Goal: Check status: Check status

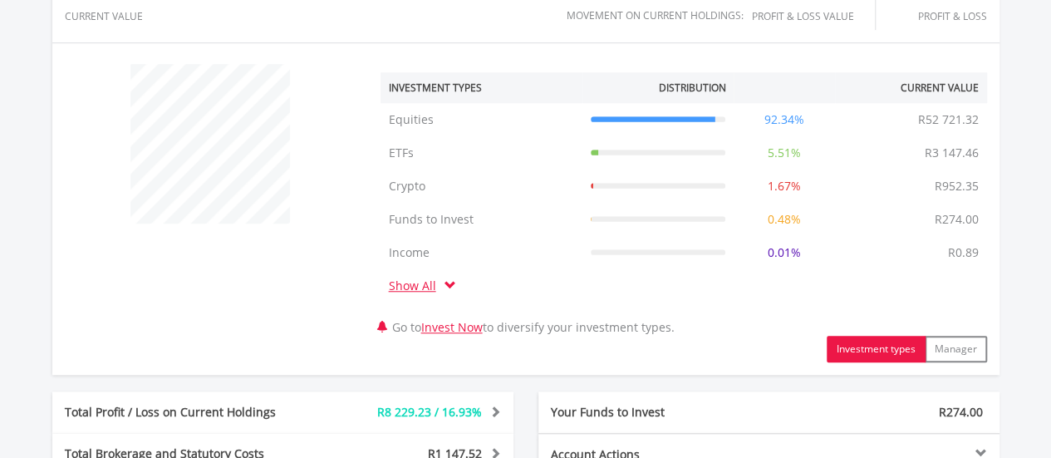
scroll to position [997, 0]
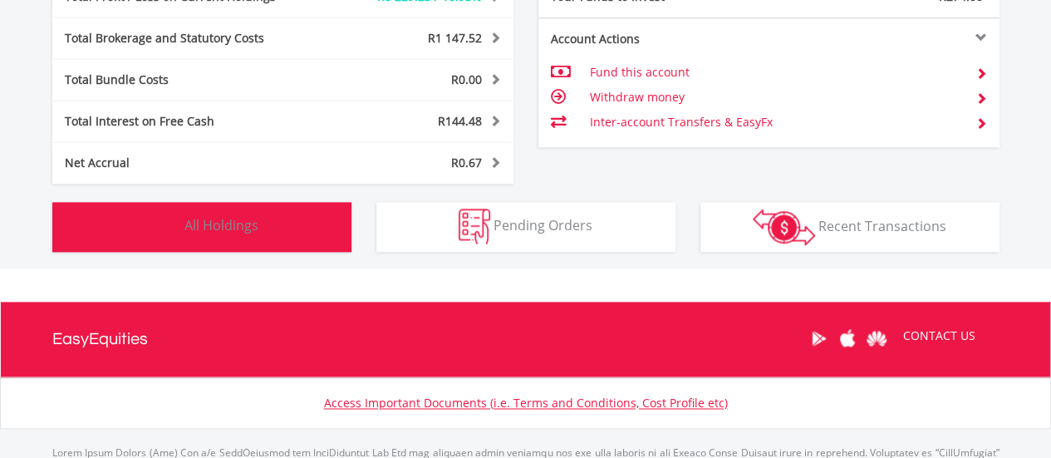
click at [268, 223] on button "Holdings All Holdings" at bounding box center [201, 227] width 299 height 50
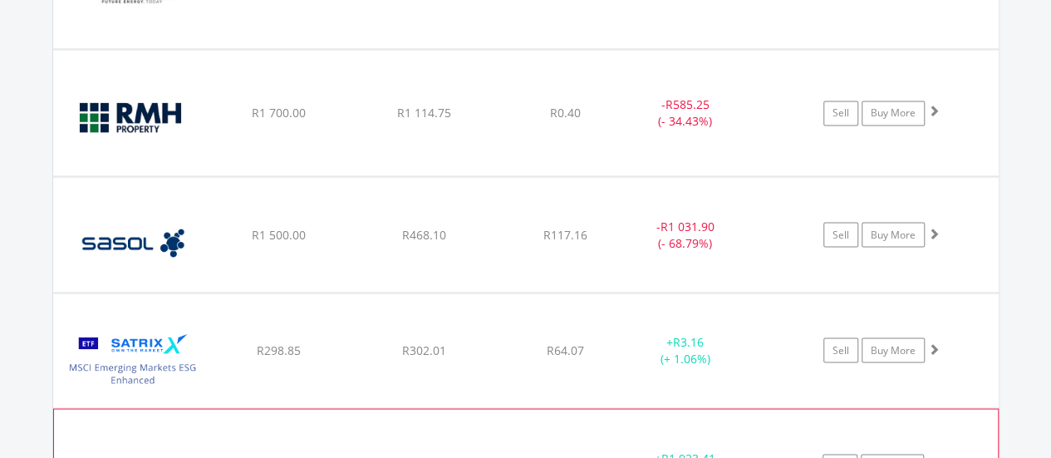
scroll to position [4684, 0]
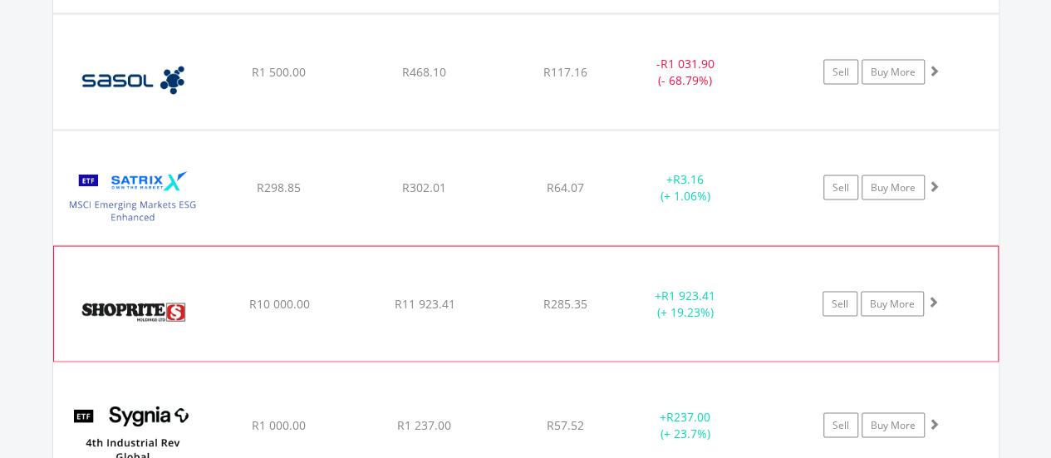
click at [460, 302] on div "﻿ Shoprite Holdings Limited R10 000.00 R11 923.41 R285.35 + R1 923.41 (+ 19.23%…" at bounding box center [526, 303] width 944 height 115
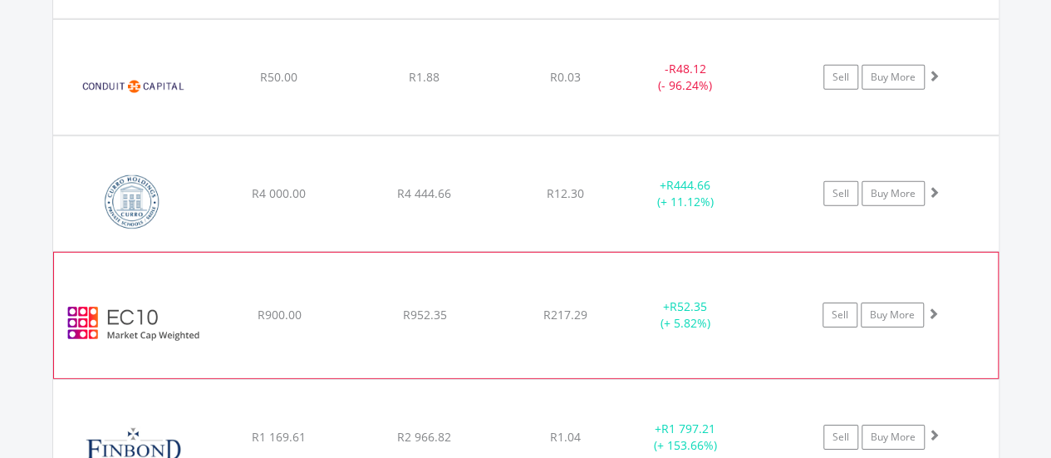
scroll to position [2440, 0]
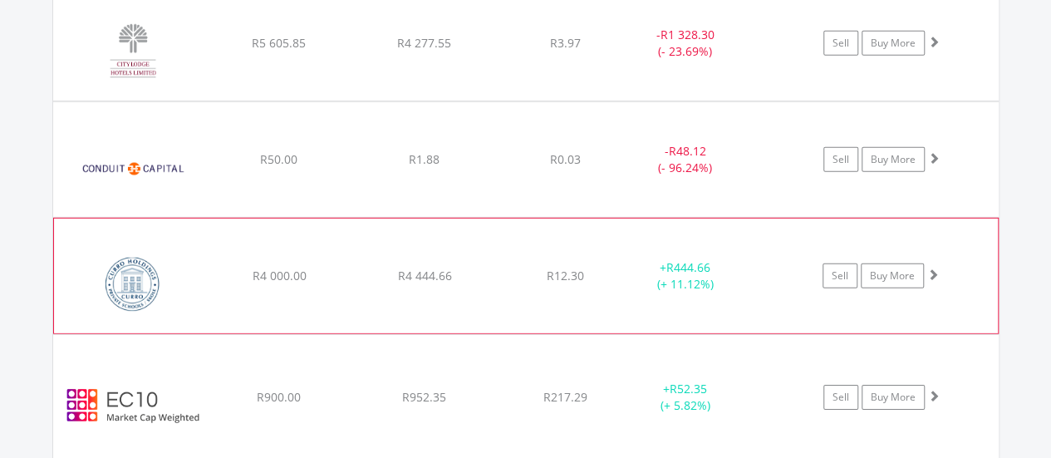
click at [499, 268] on div "R12.30" at bounding box center [565, 276] width 132 height 17
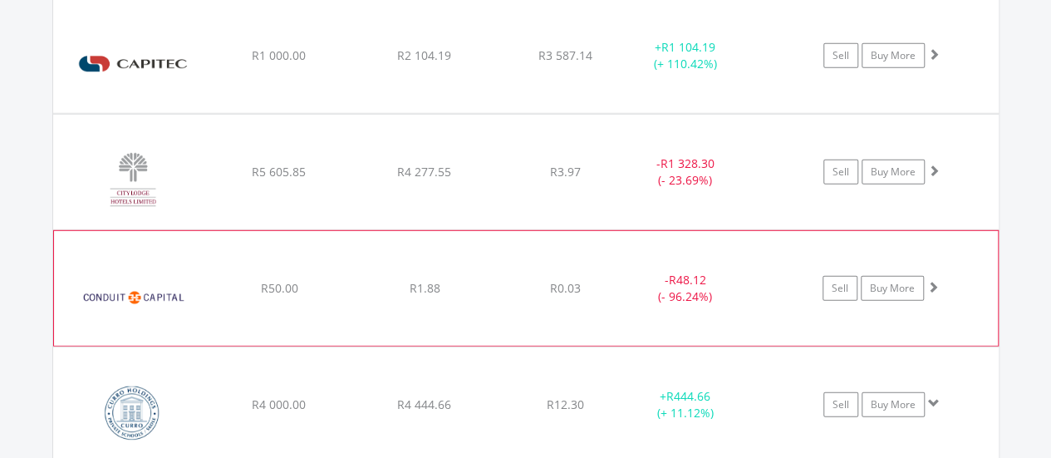
scroll to position [2274, 0]
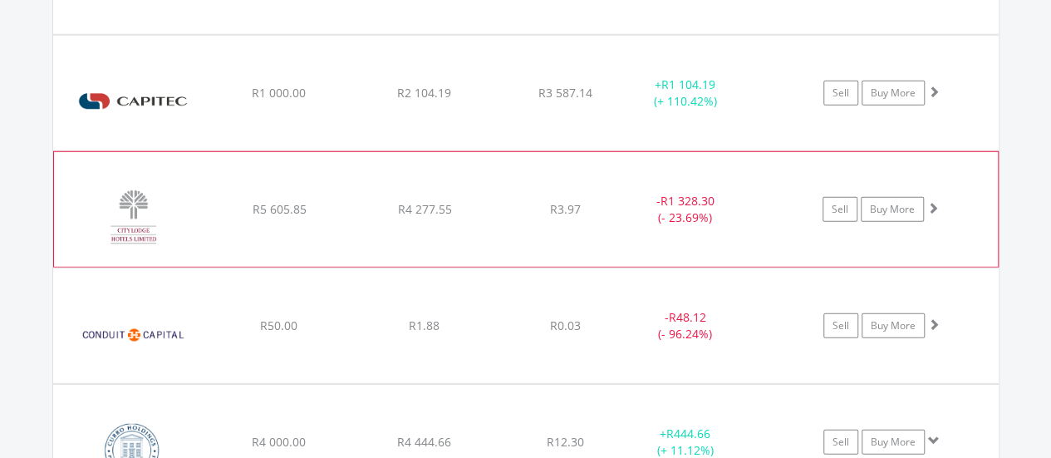
click at [508, 204] on div "R3.97" at bounding box center [565, 209] width 132 height 17
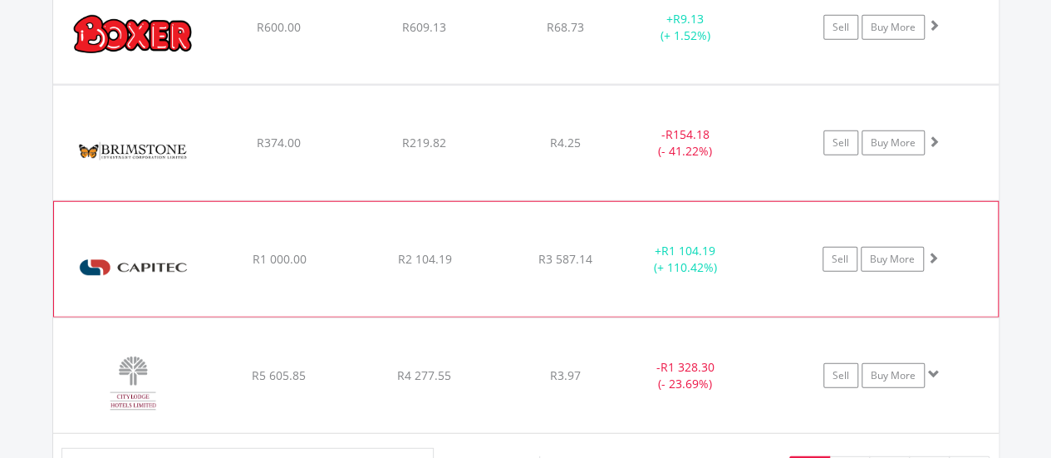
scroll to position [2025, 0]
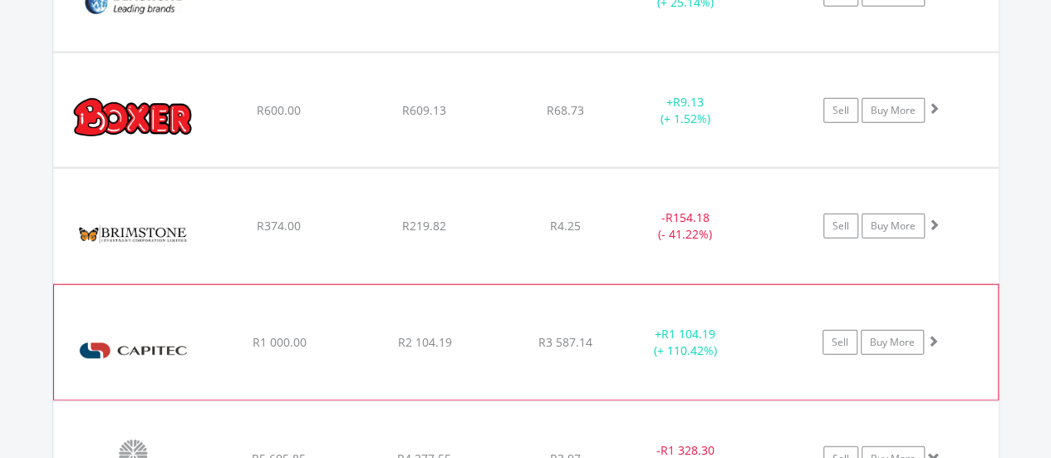
click at [517, 322] on div "﻿ Capitec Bank Holdings Limited R1 000.00 R2 104.19 R3 587.14 + R1 104.19 (+ 11…" at bounding box center [526, 342] width 944 height 115
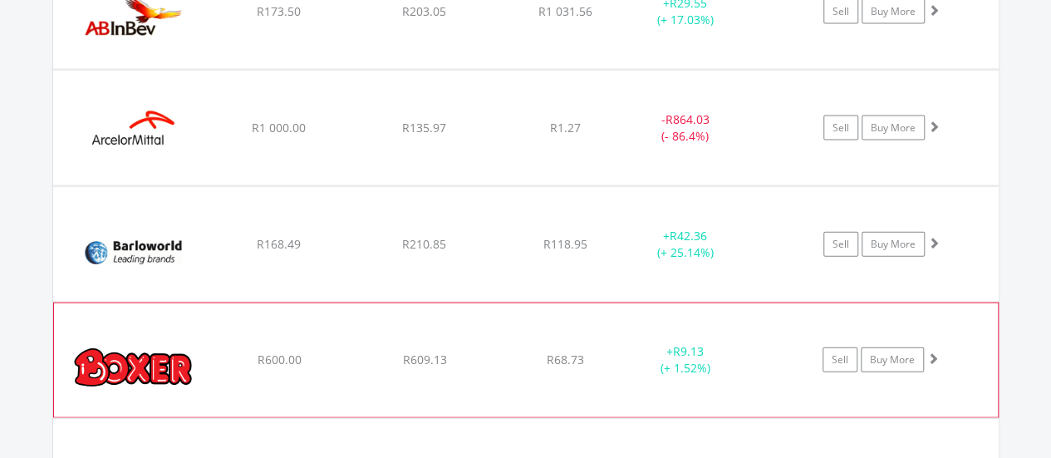
scroll to position [1525, 0]
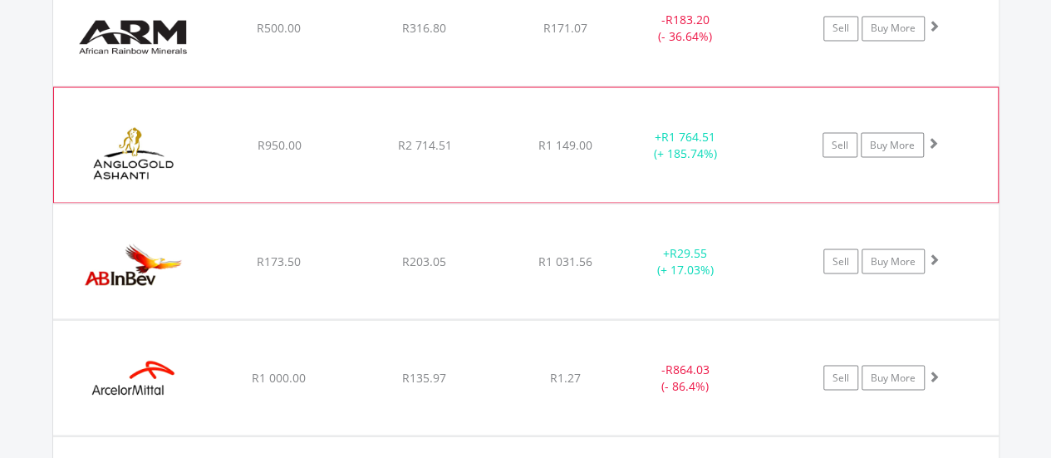
click at [474, 176] on div "﻿ Anglogold [PERSON_NAME] PLC R950.00 R2 714.51 R1 149.00 + R1 764.51 (+ 185.74…" at bounding box center [526, 144] width 944 height 115
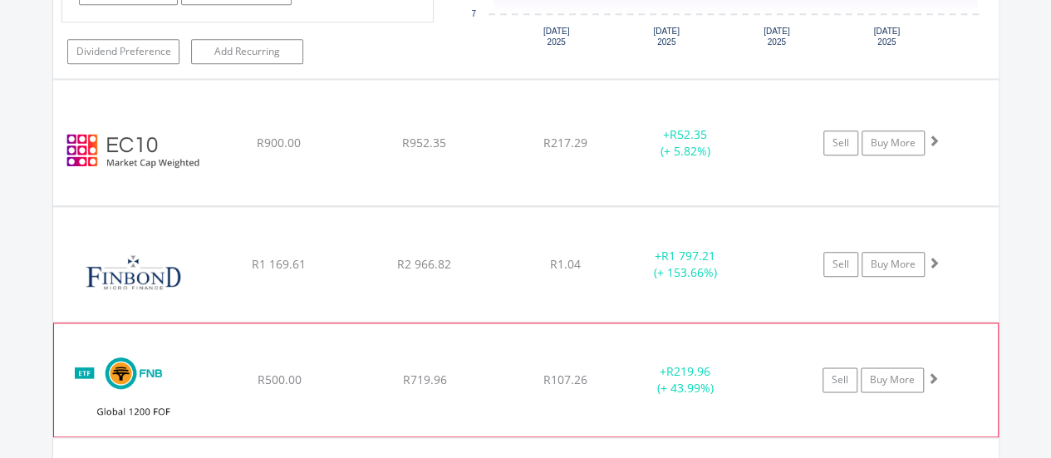
scroll to position [4020, 0]
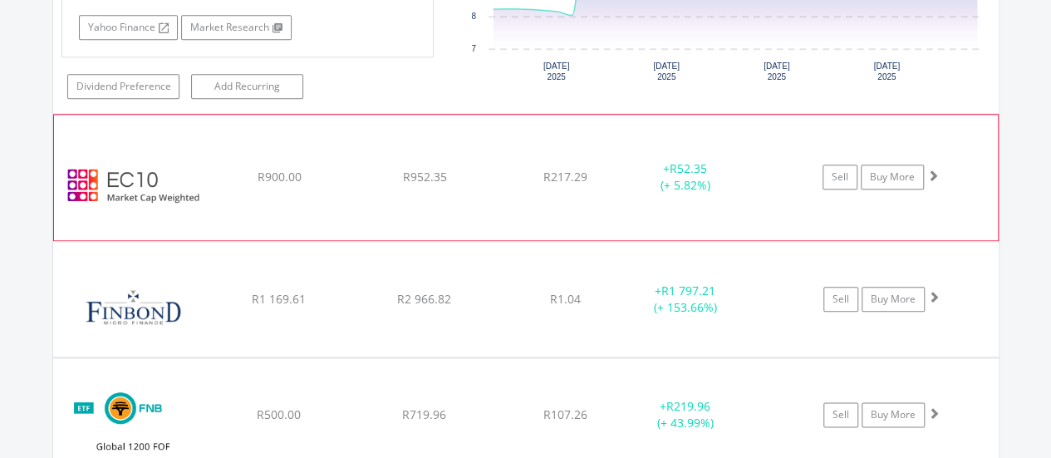
click at [514, 175] on div "﻿ EasyCrypto 10 R900.00 R952.35 R217.29 + R52.35 (+ 5.82%) Sell Buy More" at bounding box center [526, 177] width 944 height 125
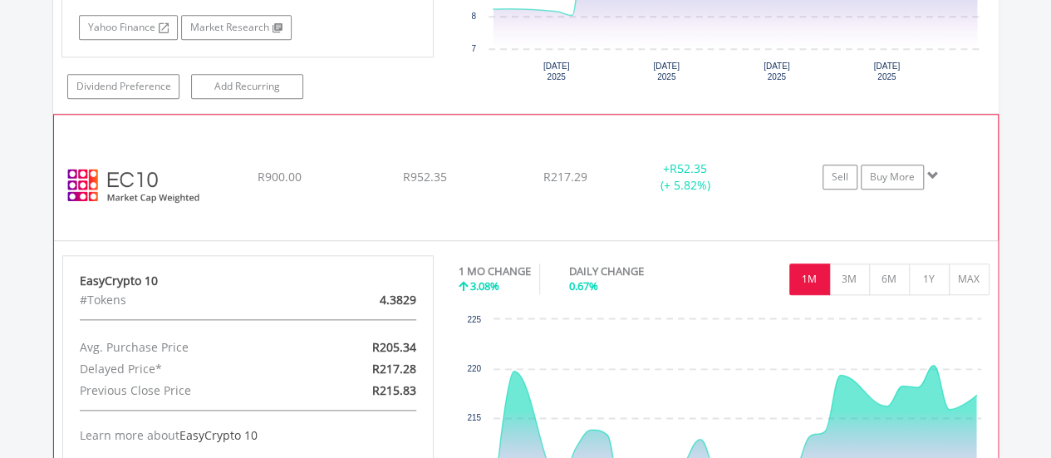
click at [499, 170] on div "﻿ EasyCrypto 10 R900.00 R952.35 R217.29 + R52.35 (+ 5.82%) Sell Buy More" at bounding box center [526, 177] width 944 height 125
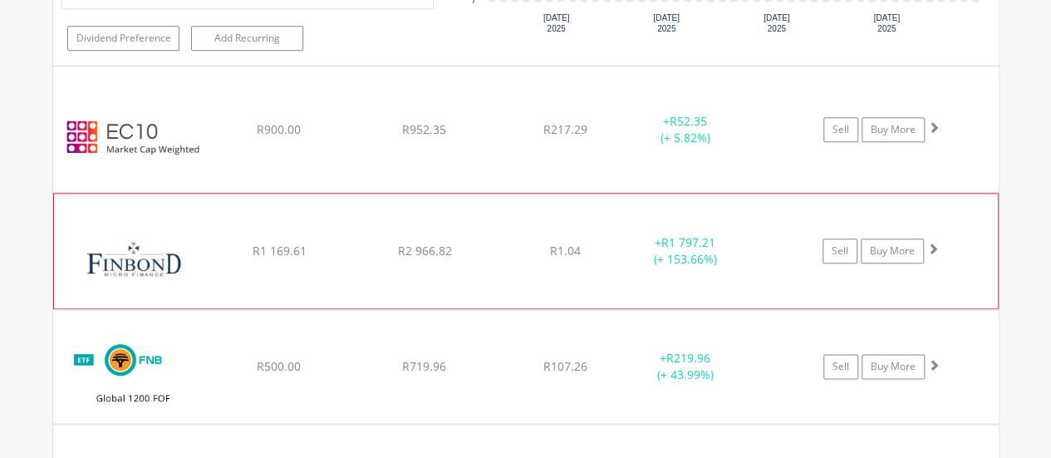
scroll to position [4103, 0]
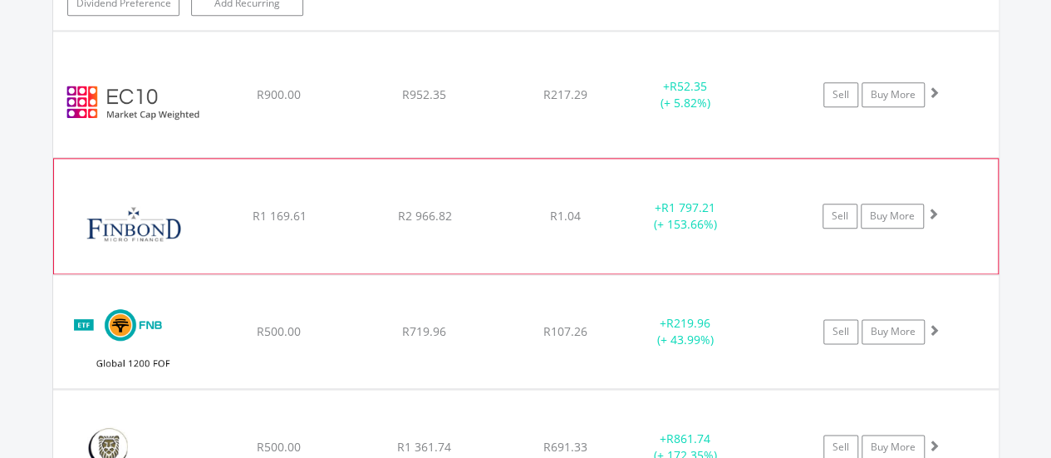
click at [473, 208] on div "R2 966.82" at bounding box center [424, 216] width 141 height 17
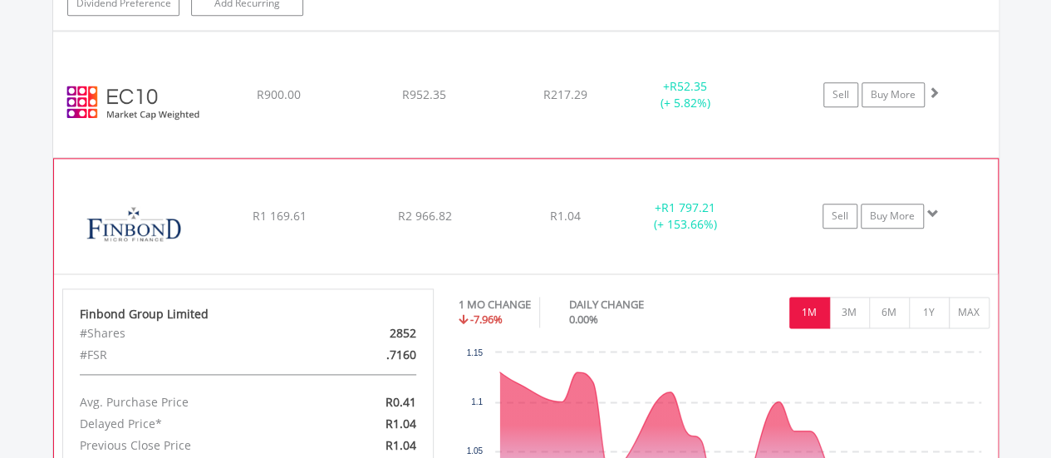
scroll to position [4186, 0]
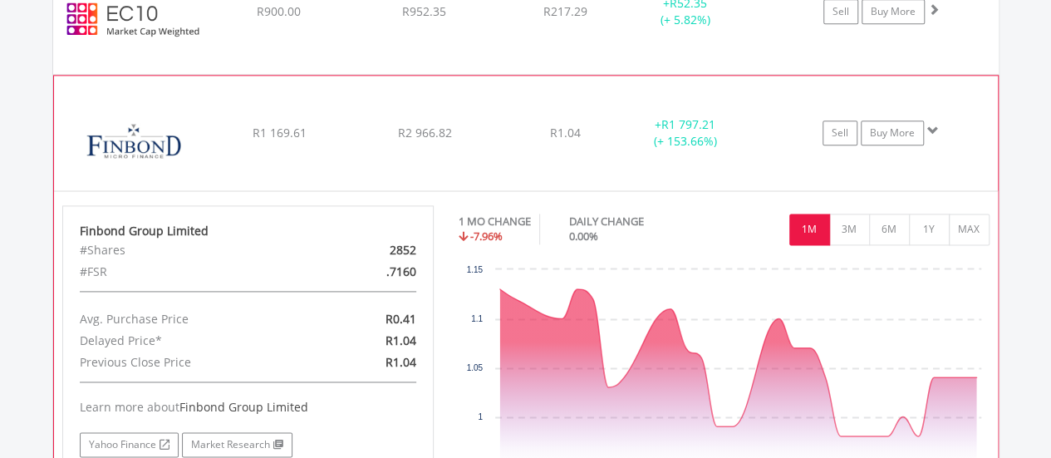
click at [474, 129] on div "﻿ Finbond Group Limited R1 169.61 R2 966.82 R1.04 + R1 797.21 (+ 153.66%) Sell …" at bounding box center [526, 133] width 944 height 115
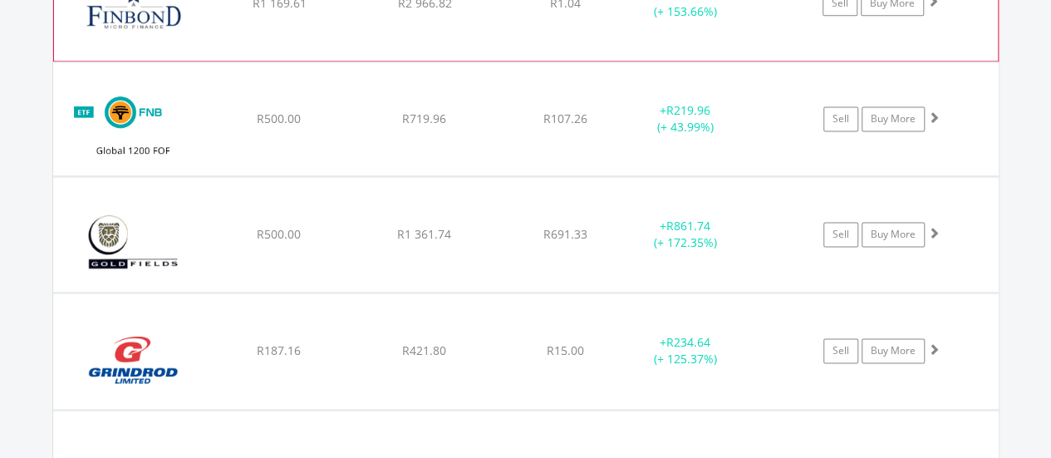
scroll to position [4435, 0]
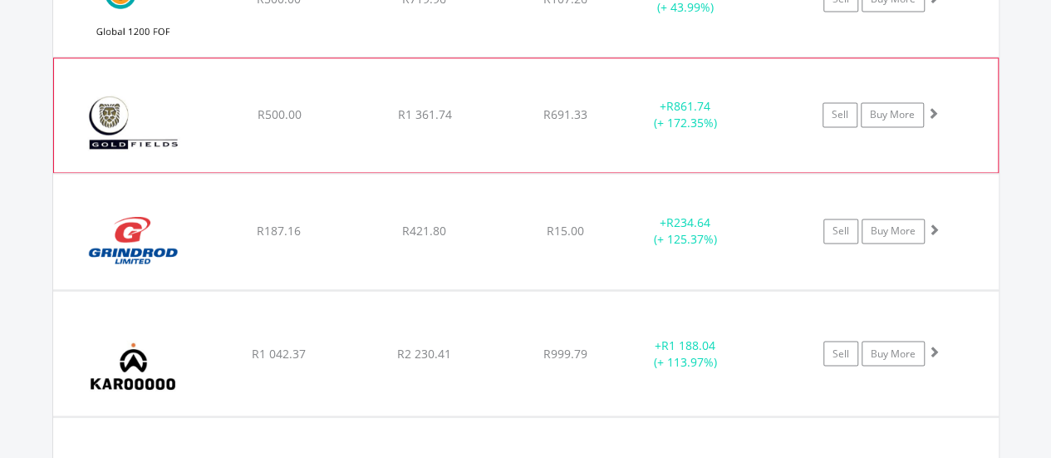
click at [479, 128] on div "﻿ Gold Fields Limited R500.00 R1 361.74 R691.33 + R861.74 (+ 172.35%) Sell Buy …" at bounding box center [526, 115] width 944 height 115
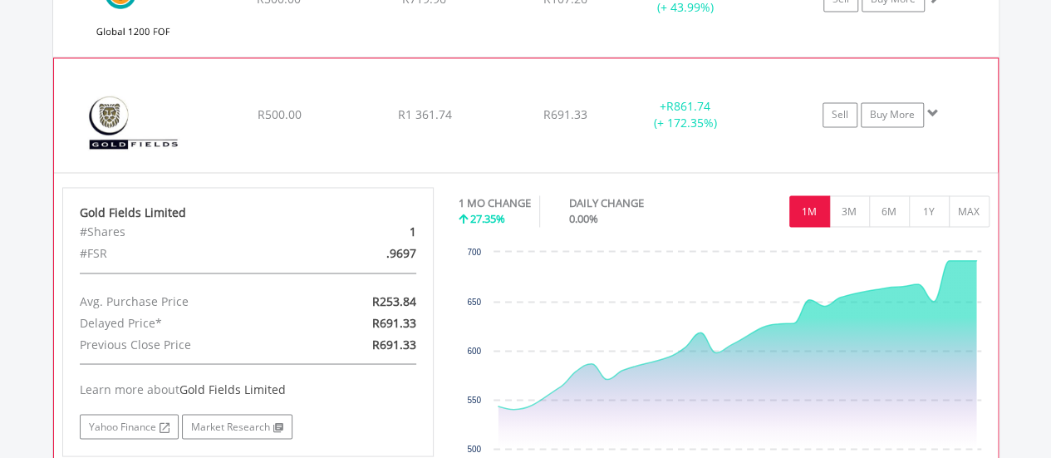
click at [469, 122] on div "﻿ Gold Fields Limited R500.00 R1 361.74 R691.33 + R861.74 (+ 172.35%) Sell Buy …" at bounding box center [526, 115] width 944 height 115
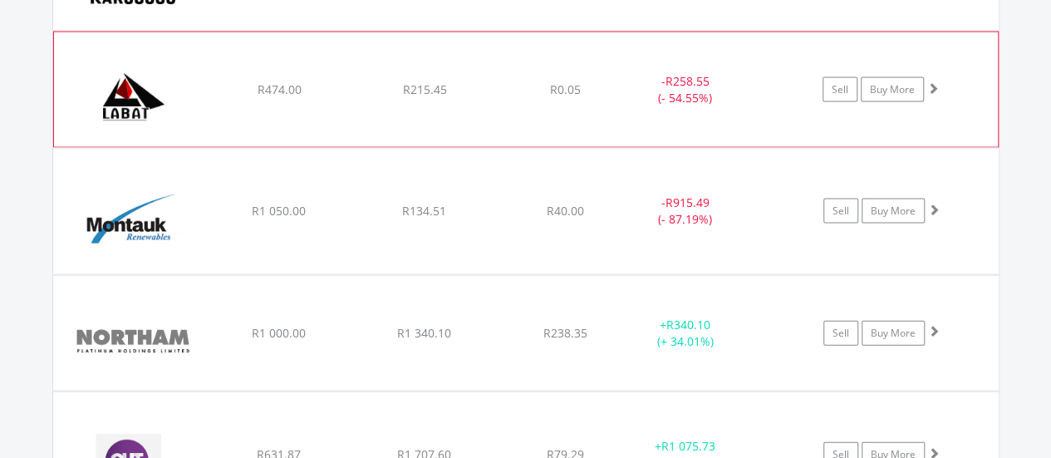
scroll to position [4934, 0]
